Goal: Task Accomplishment & Management: Use online tool/utility

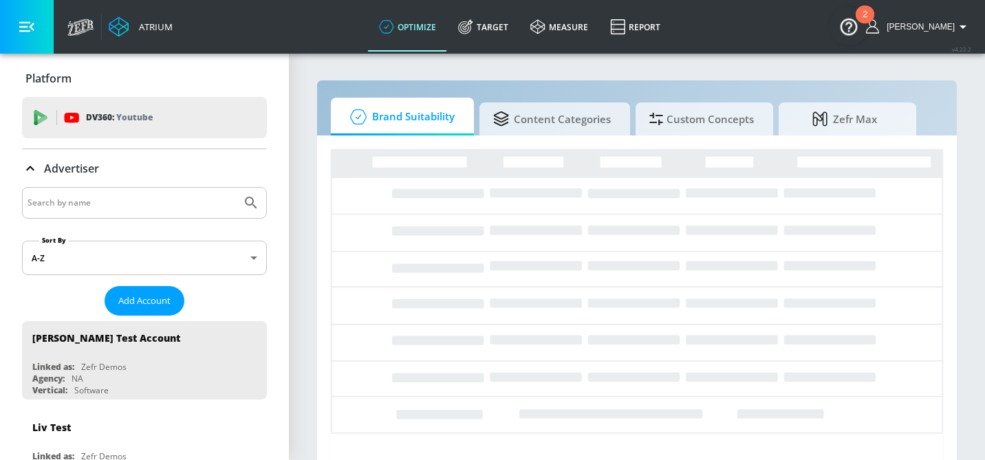
click at [64, 206] on input "Search by name" at bounding box center [132, 203] width 208 height 18
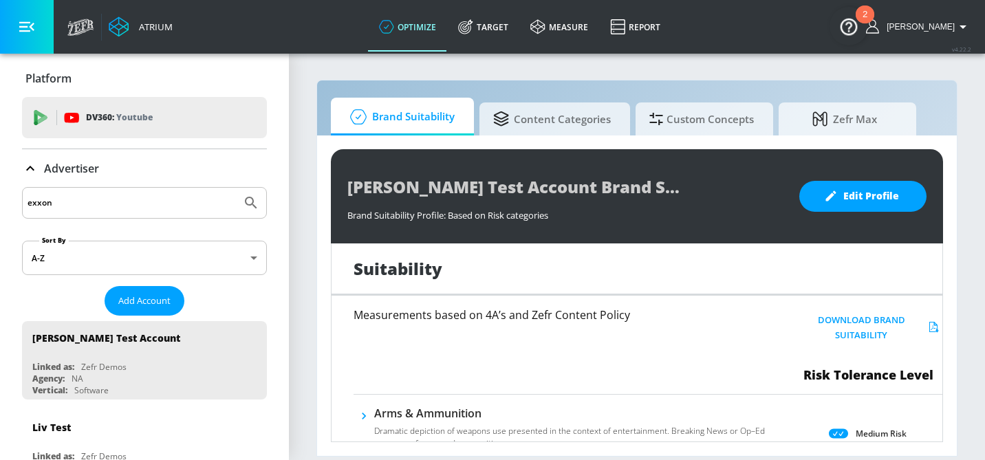
type input "exxon"
click at [236, 188] on button "Submit Search" at bounding box center [251, 203] width 30 height 30
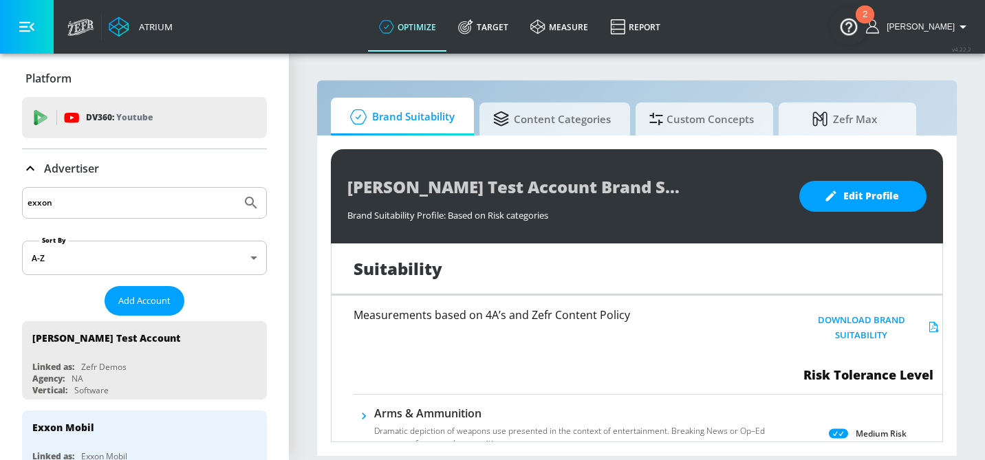
scroll to position [159, 0]
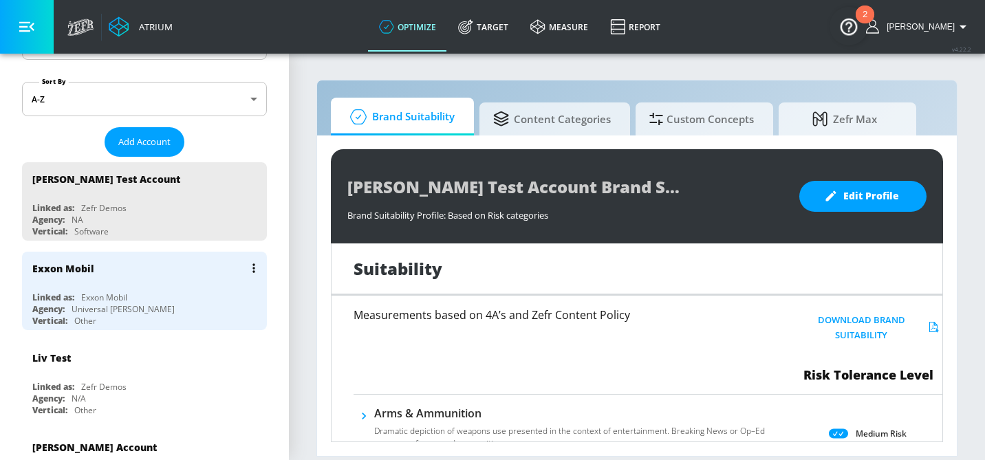
click at [96, 281] on div "Exxon Mobil" at bounding box center [147, 268] width 231 height 33
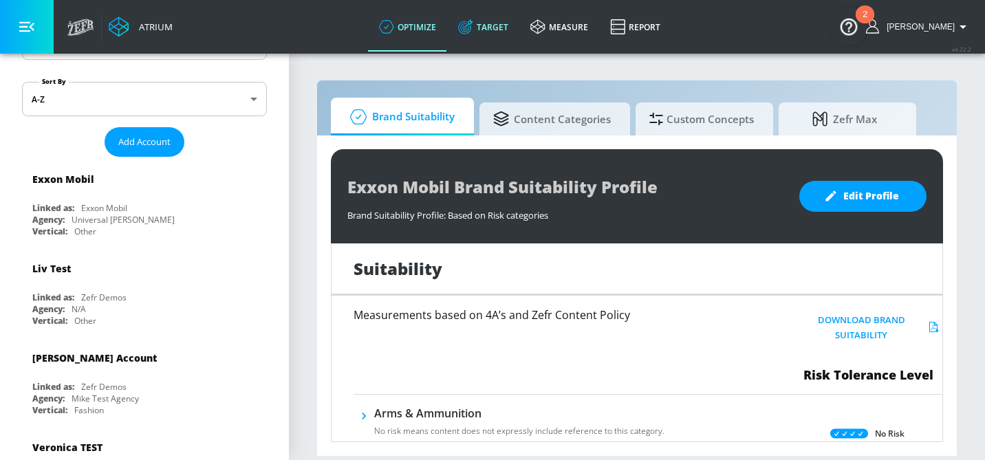
click at [502, 32] on link "Target" at bounding box center [483, 27] width 72 height 50
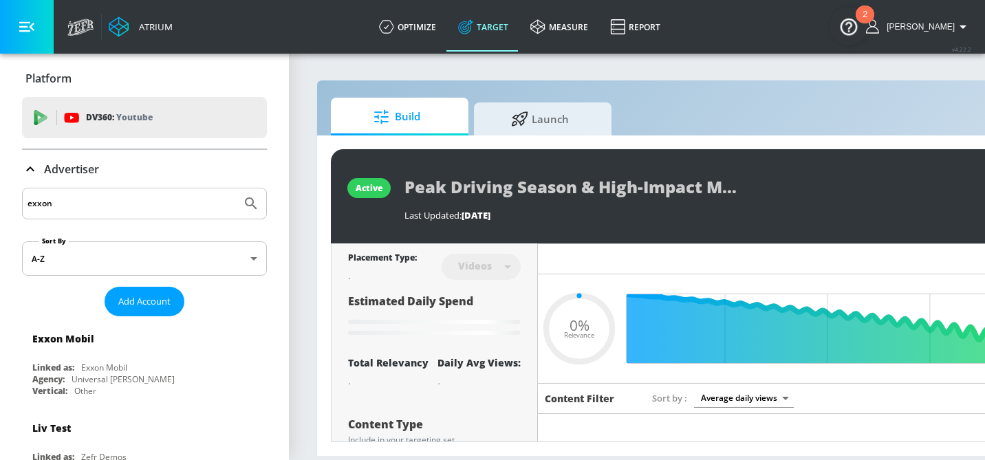
click at [26, 170] on icon at bounding box center [30, 168] width 8 height 5
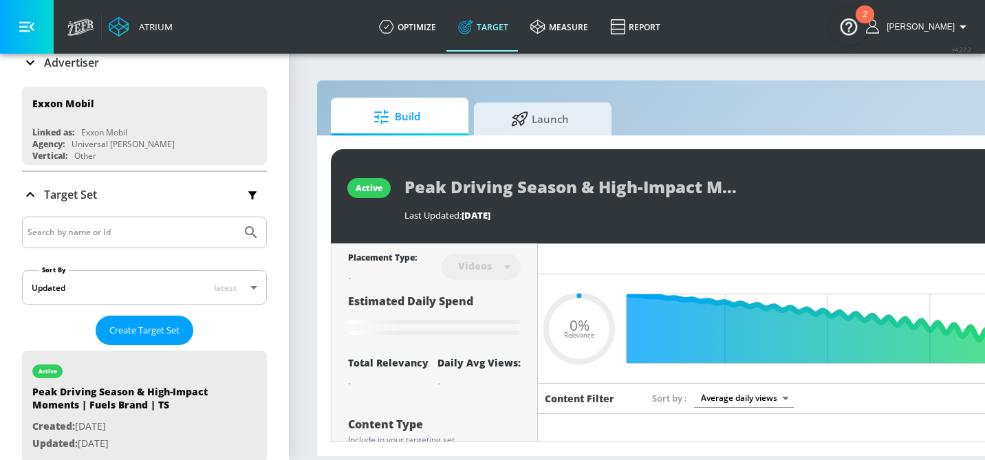
type input "0.38"
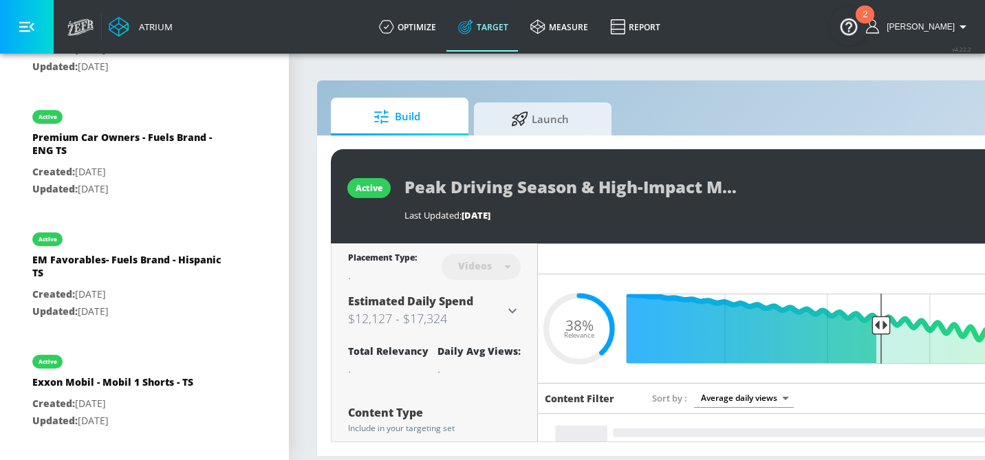
scroll to position [300, 0]
